Goal: Information Seeking & Learning: Check status

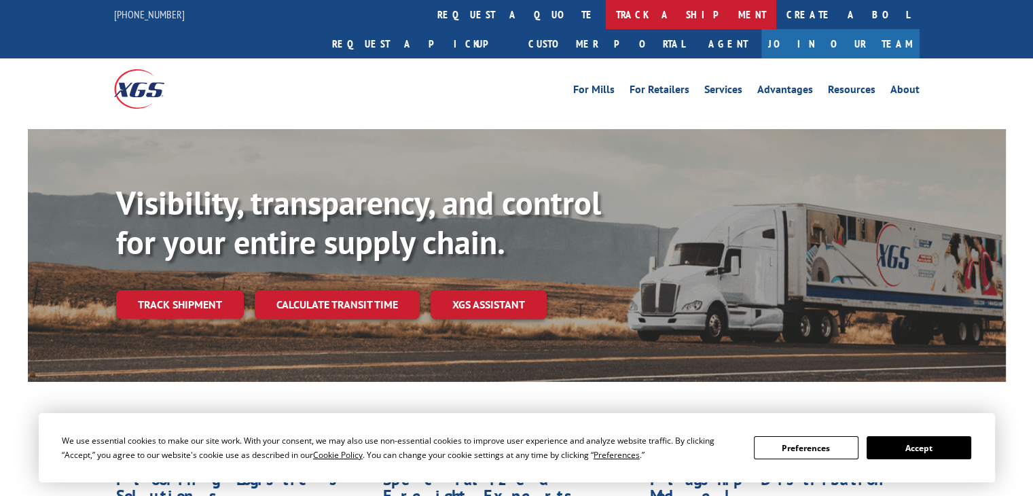
click at [606, 18] on link "track a shipment" at bounding box center [691, 14] width 170 height 29
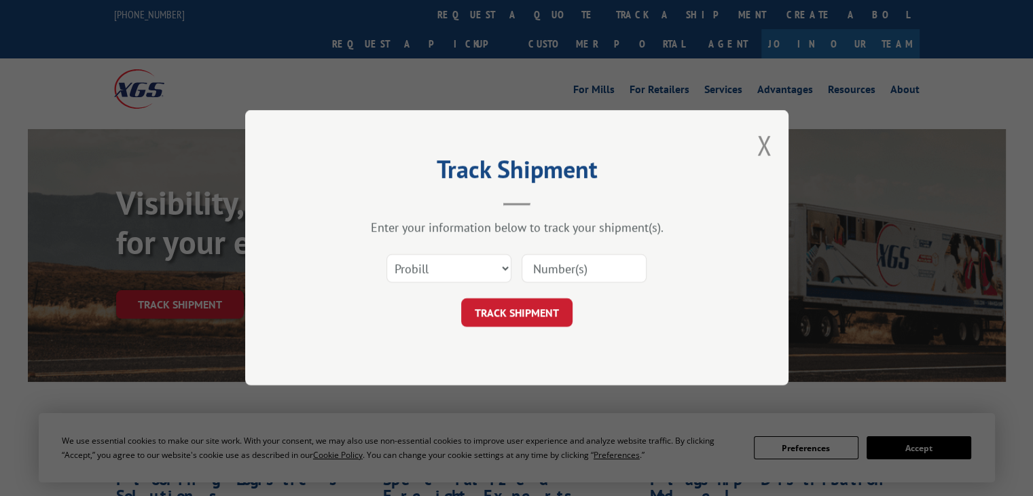
click at [551, 270] on input at bounding box center [584, 269] width 125 height 29
paste input "17629934"
type input "17629934"
click at [535, 313] on button "TRACK SHIPMENT" at bounding box center [516, 313] width 111 height 29
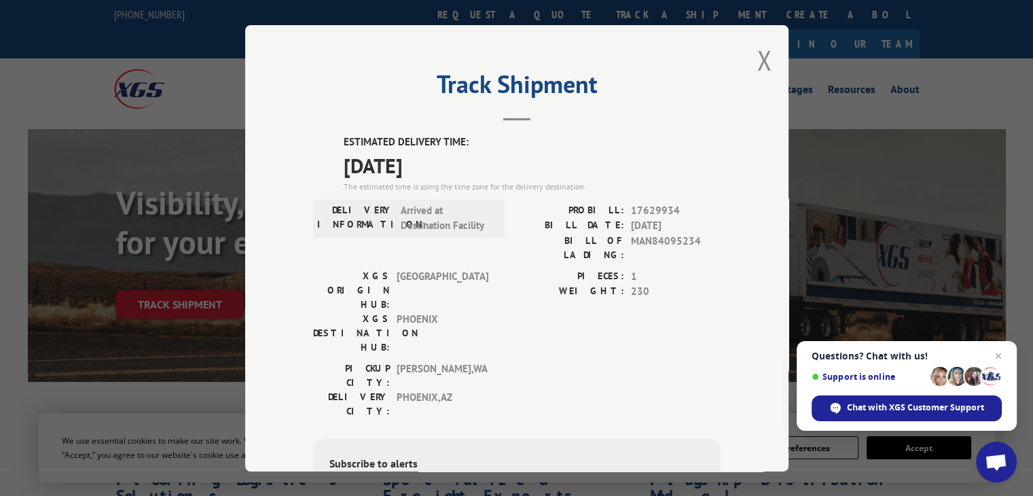
click at [658, 208] on span "17629934" at bounding box center [676, 210] width 90 height 16
click at [595, 200] on div "ESTIMATED DELIVERY TIME: [DATE] The estimated time is using the time zone for t…" at bounding box center [517, 378] width 408 height 488
drag, startPoint x: 582, startPoint y: 204, endPoint x: 677, endPoint y: 202, distance: 95.1
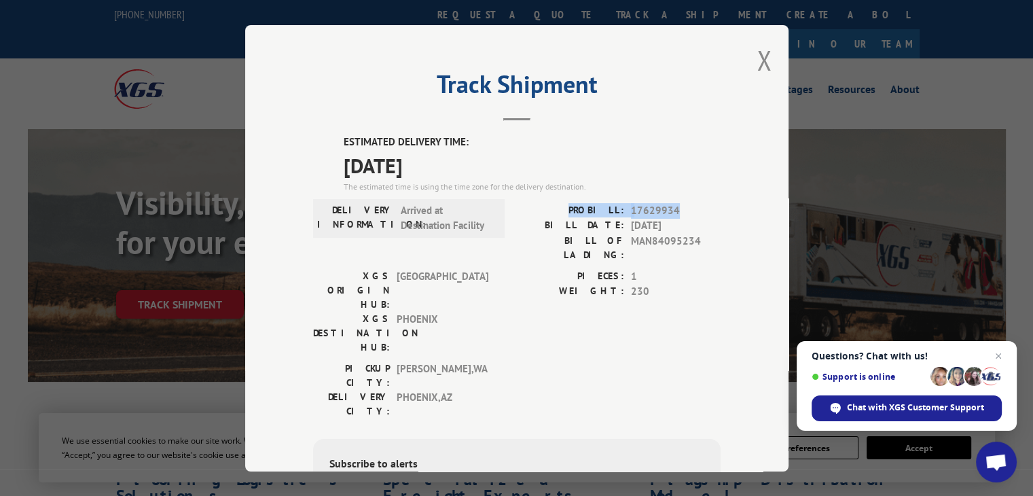
click at [677, 202] on div "PROBILL: 17629934" at bounding box center [619, 210] width 204 height 16
copy div "PROBILL: 17629934"
